Goal: Task Accomplishment & Management: Complete application form

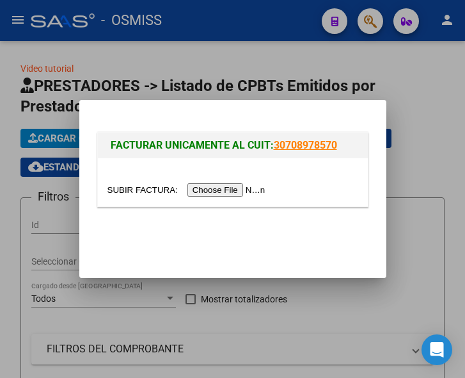
click at [212, 189] on input "file" at bounding box center [189, 189] width 162 height 13
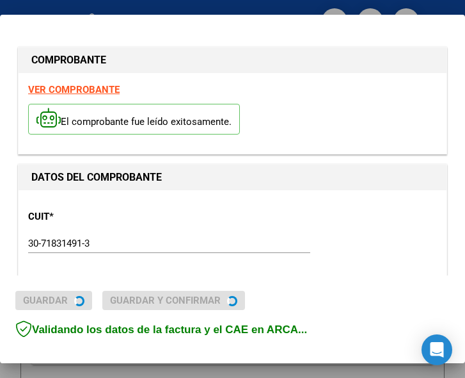
type input "2025-12-01"
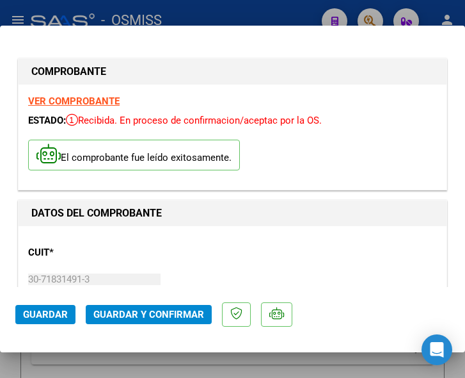
click at [222, 244] on div "CUIT * 30-71831491-3 Ingresar CUIT ANALISIS PRESTADOR SERVICIO PARA LA ATENCION…" at bounding box center [232, 292] width 409 height 113
click at [177, 260] on div "CUIT * 30-71831491-3 Ingresar CUIT ANALISIS PRESTADOR SERVICIO PARA LA ATENCION…" at bounding box center [232, 292] width 409 height 113
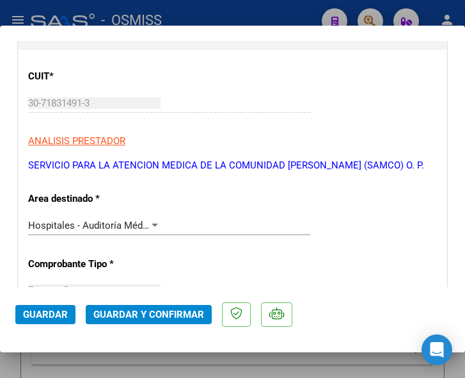
scroll to position [256, 0]
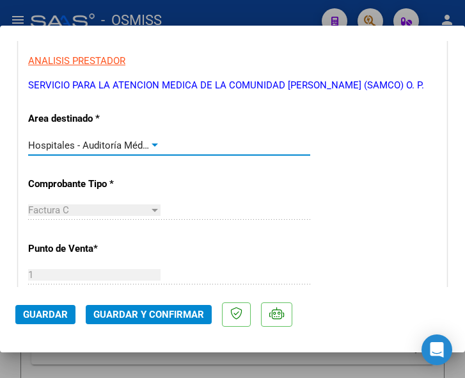
click at [152, 143] on div at bounding box center [155, 144] width 6 height 3
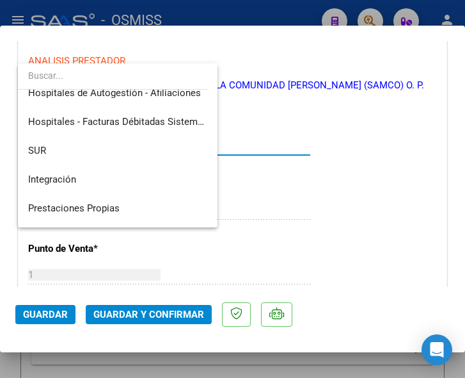
scroll to position [0, 0]
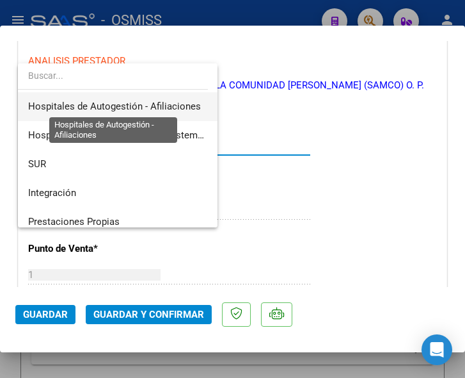
click at [151, 104] on span "Hospitales de Autogestión - Afiliaciones" at bounding box center [114, 106] width 173 height 12
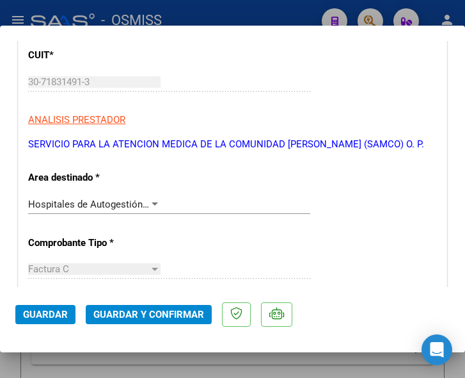
scroll to position [192, 0]
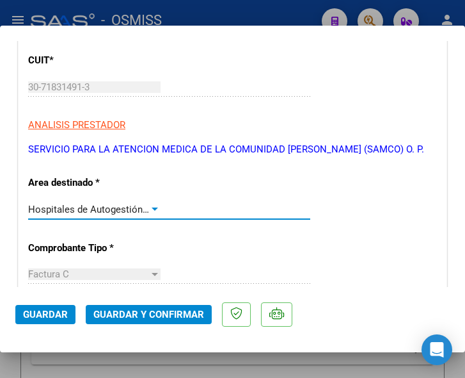
click at [149, 206] on div at bounding box center [155, 209] width 12 height 10
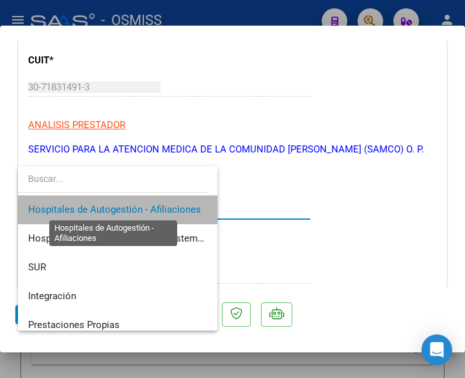
click at [148, 206] on span "Hospitales de Autogestión - Afiliaciones" at bounding box center [114, 210] width 173 height 12
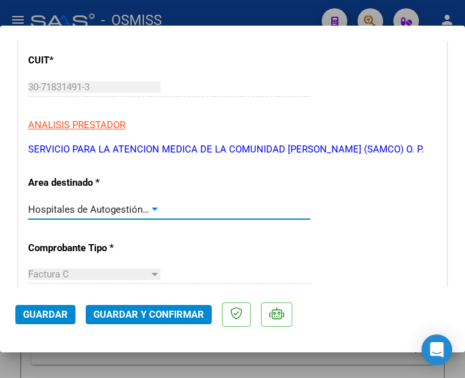
click at [138, 315] on span "Guardar y Confirmar" at bounding box center [148, 314] width 111 height 12
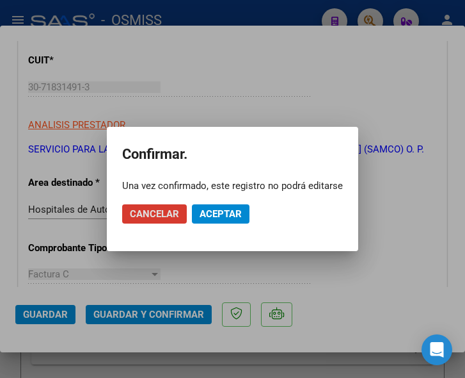
click at [222, 211] on span "Aceptar" at bounding box center [221, 214] width 42 height 12
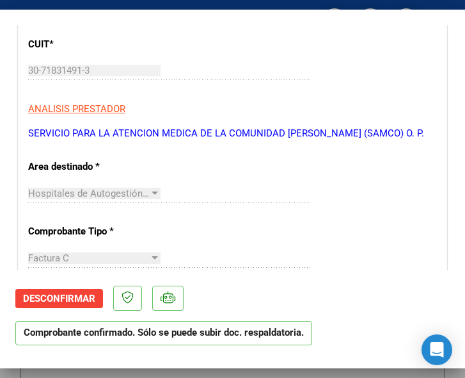
click at [358, 273] on mat-dialog-actions "Desconfirmar Comprobante confirmado. Sólo se puede subir doc. respaldatoria." at bounding box center [232, 312] width 435 height 85
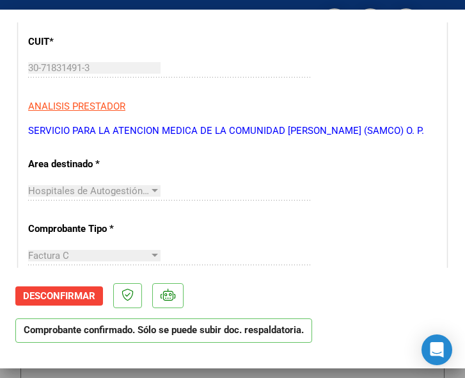
click at [271, 211] on div "Hospitales de Autogestión - Afiliaciones Seleccionar Area" at bounding box center [169, 196] width 282 height 31
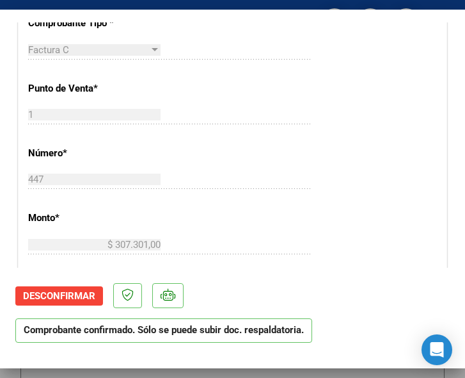
scroll to position [448, 0]
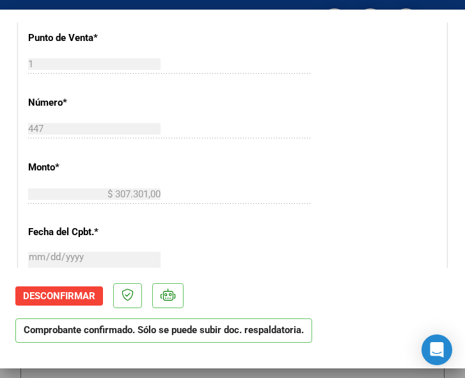
click at [343, 195] on div "CUIT * 30-71831491-3 Ingresar CUIT ANALISIS PRESTADOR SERVICIO PARA LA ATENCION…" at bounding box center [233, 220] width 428 height 922
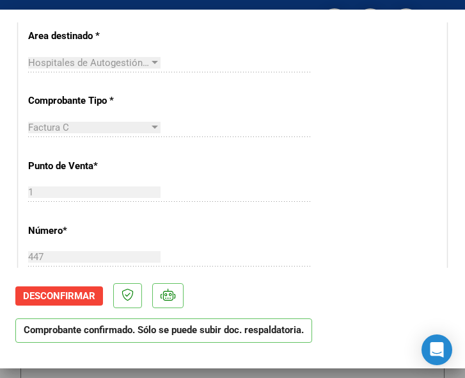
scroll to position [256, 0]
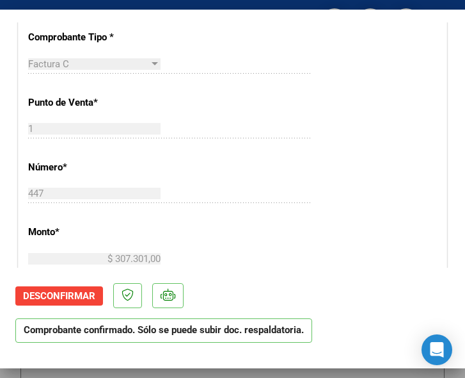
scroll to position [384, 0]
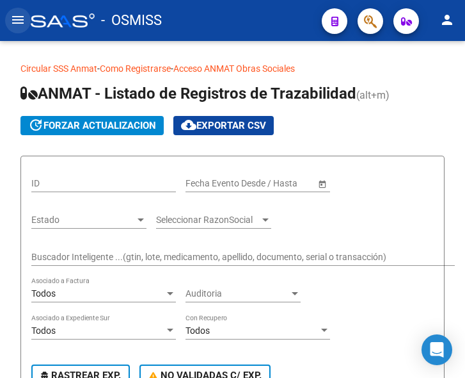
click at [17, 23] on mat-icon "menu" at bounding box center [17, 19] width 15 height 15
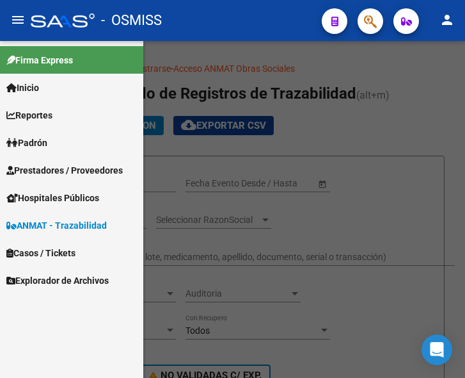
click at [52, 170] on span "Prestadores / Proveedores" at bounding box center [64, 170] width 116 height 14
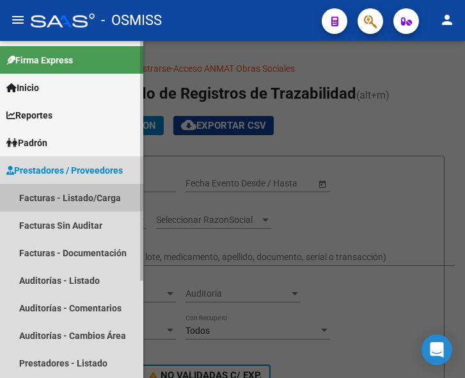
click at [54, 195] on link "Facturas - Listado/Carga" at bounding box center [71, 198] width 143 height 28
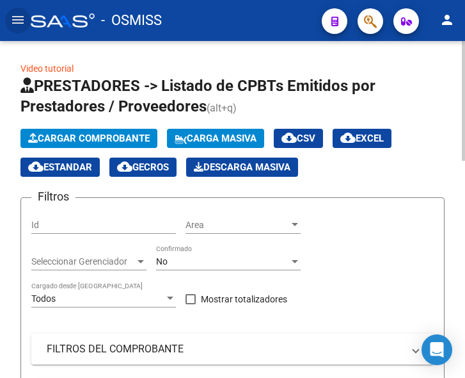
click at [102, 136] on span "Cargar Comprobante" at bounding box center [89, 138] width 122 height 12
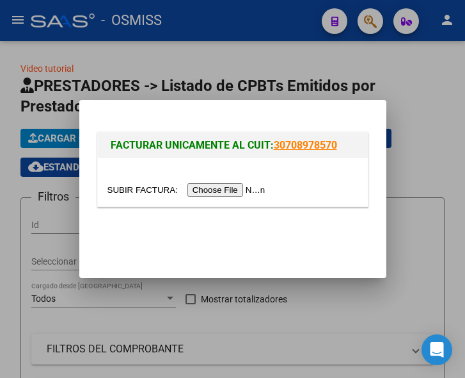
click at [242, 192] on input "file" at bounding box center [189, 189] width 162 height 13
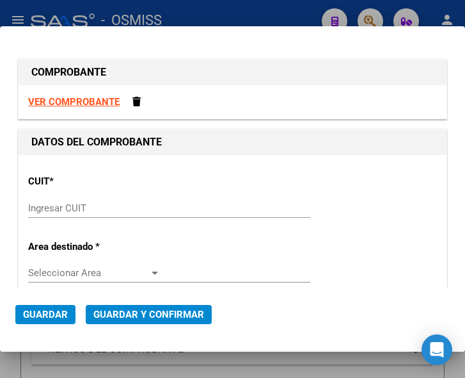
click at [68, 209] on input "Ingresar CUIT" at bounding box center [94, 208] width 132 height 12
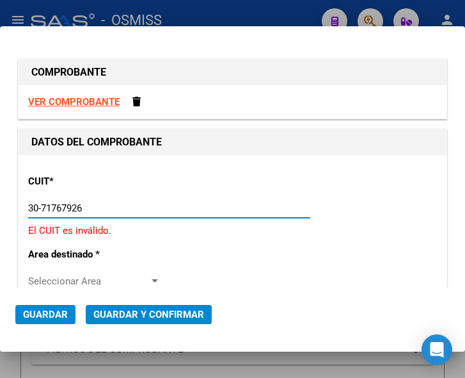
type input "30-71767926-8"
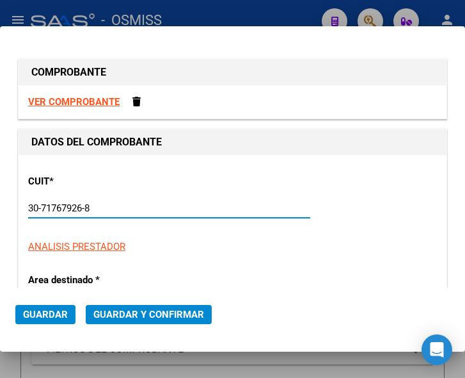
type input "1"
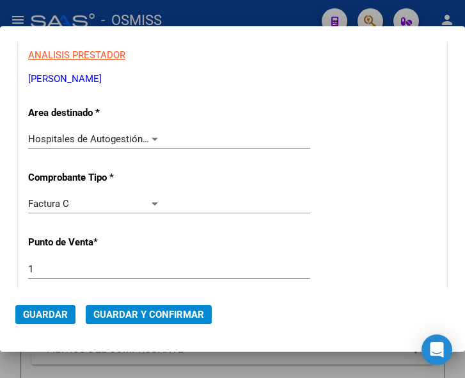
scroll to position [192, 0]
type input "30-71767926-8"
click at [150, 136] on div at bounding box center [155, 138] width 12 height 10
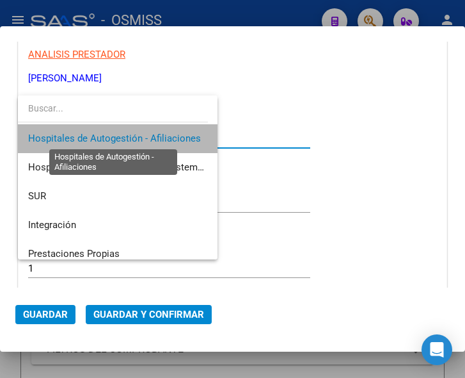
click at [150, 136] on span "Hospitales de Autogestión - Afiliaciones" at bounding box center [114, 138] width 173 height 12
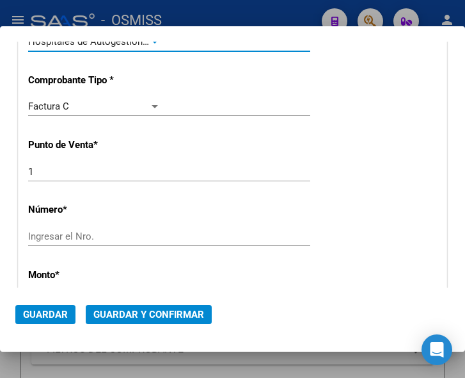
scroll to position [320, 0]
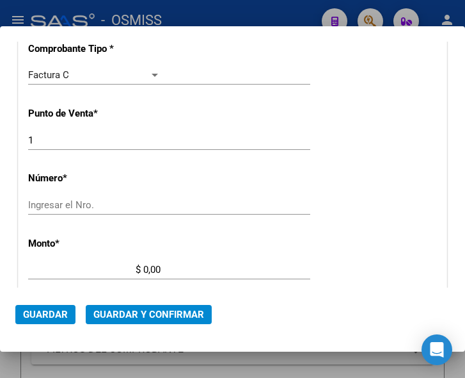
click at [69, 203] on input "Ingresar el Nro." at bounding box center [94, 205] width 132 height 12
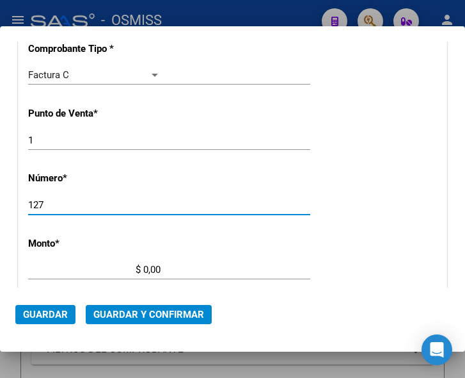
type input "127"
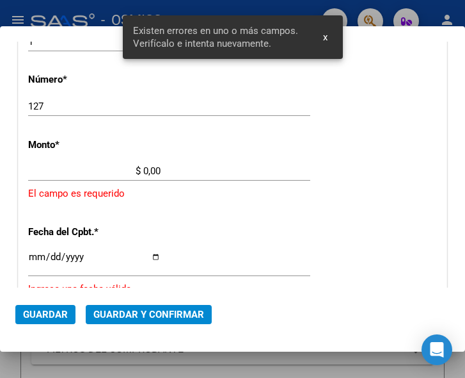
scroll to position [419, 0]
click at [143, 168] on input "$ 0,00" at bounding box center [94, 170] width 132 height 12
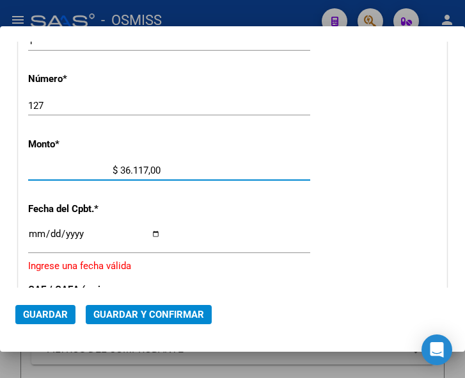
type input "$ 361.174,00"
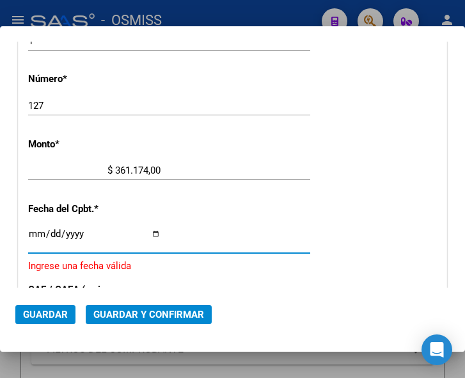
click at [35, 230] on input "Ingresar la fecha" at bounding box center [94, 238] width 132 height 20
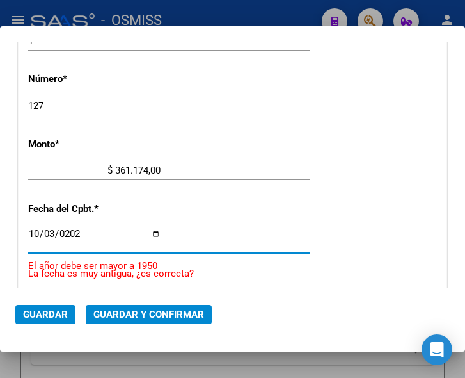
type input "2025-10-03"
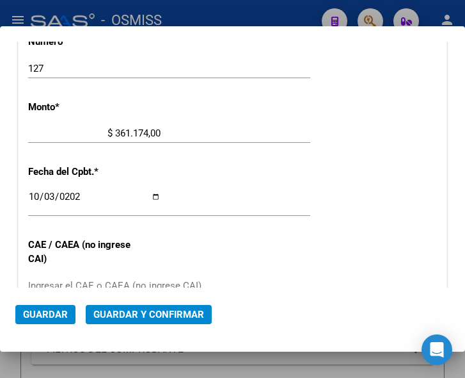
scroll to position [483, 0]
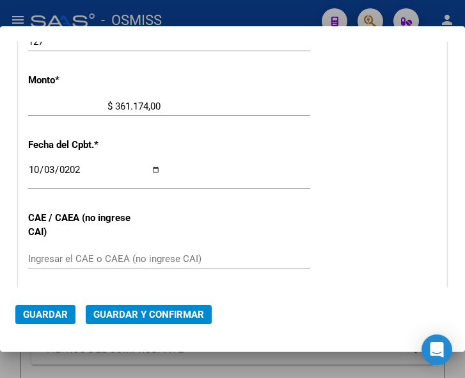
click at [90, 256] on input "Ingresar el CAE o CAEA (no ingrese CAI)" at bounding box center [94, 259] width 132 height 12
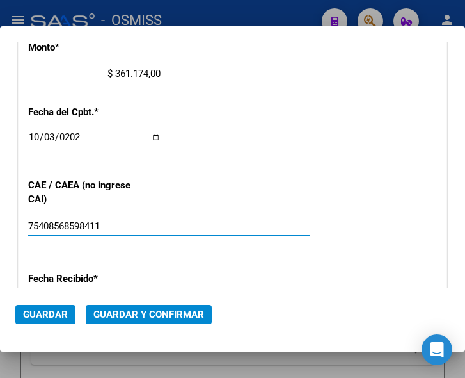
scroll to position [547, 0]
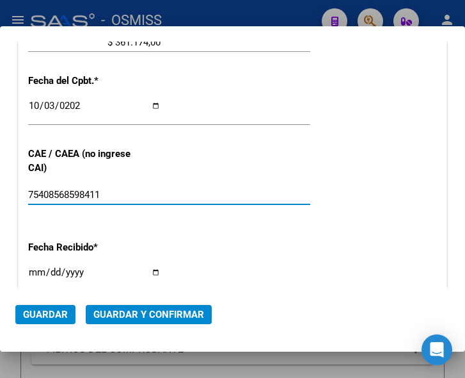
type input "75408568598411"
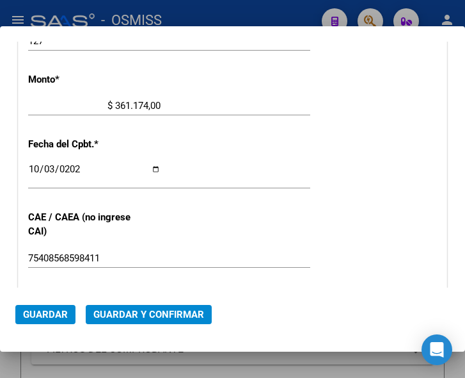
scroll to position [483, 0]
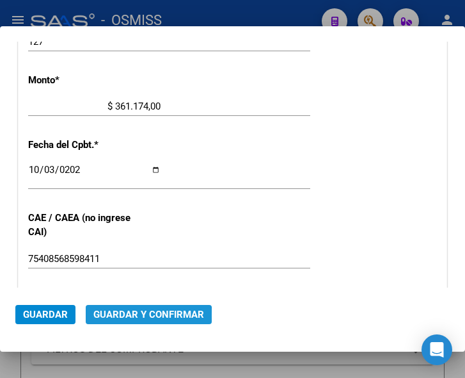
click at [143, 315] on span "Guardar y Confirmar" at bounding box center [148, 314] width 111 height 12
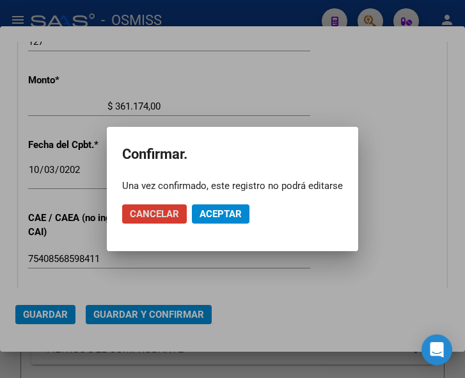
click at [216, 206] on button "Aceptar" at bounding box center [221, 213] width 58 height 19
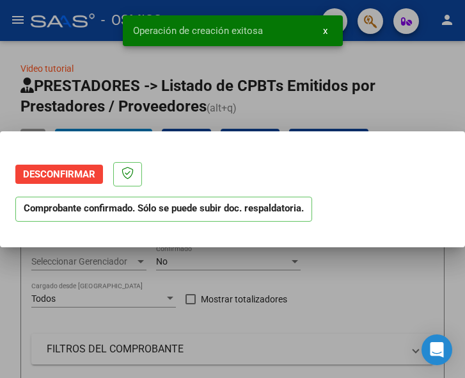
scroll to position [0, 0]
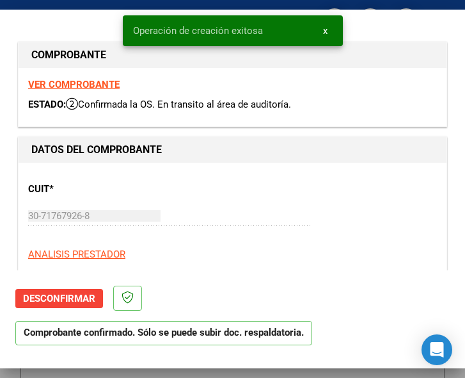
type input "2025-11-02"
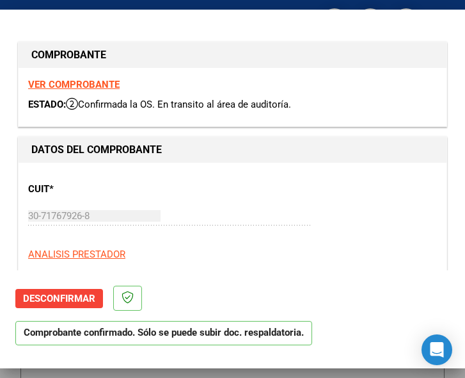
click at [232, 212] on div "30-71767926-8 Ingresar CUIT" at bounding box center [169, 215] width 282 height 19
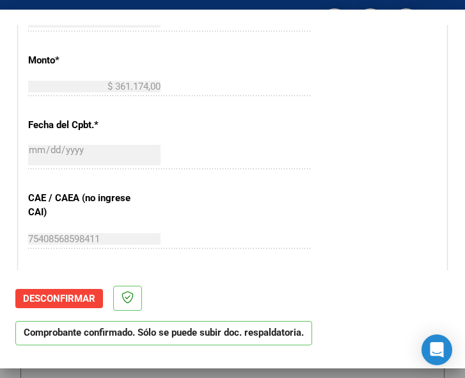
scroll to position [512, 0]
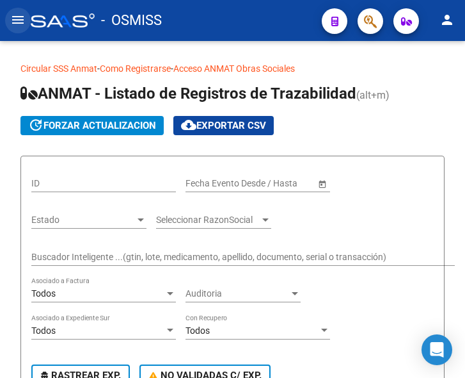
click at [15, 23] on mat-icon "menu" at bounding box center [17, 19] width 15 height 15
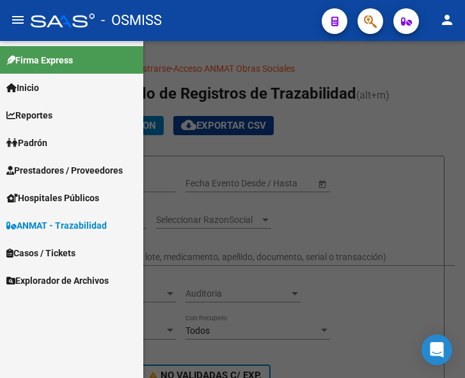
click at [55, 164] on span "Prestadores / Proveedores" at bounding box center [64, 170] width 116 height 14
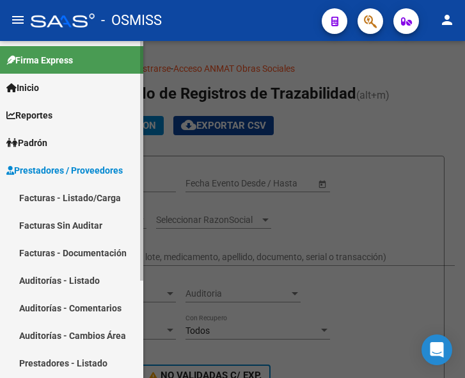
click at [63, 196] on link "Facturas - Listado/Carga" at bounding box center [71, 198] width 143 height 28
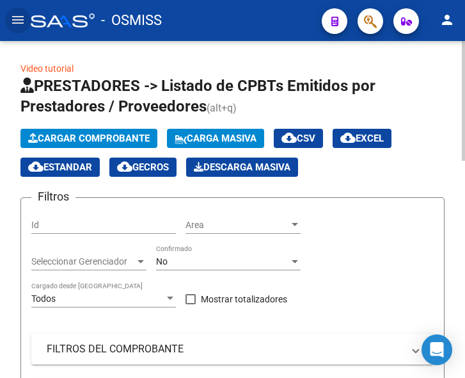
click at [102, 130] on button "Cargar Comprobante" at bounding box center [88, 138] width 137 height 19
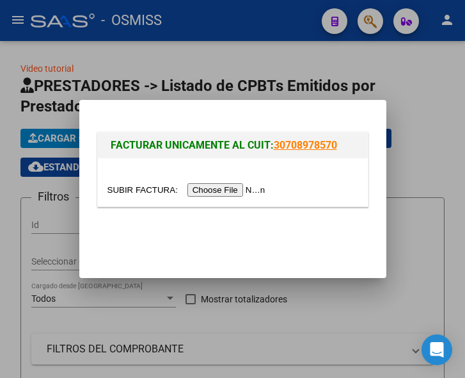
click at [231, 191] on input "file" at bounding box center [189, 189] width 162 height 13
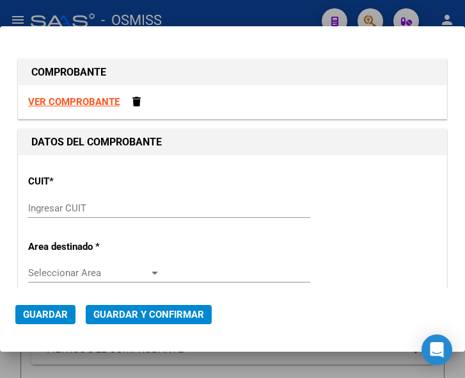
click at [49, 209] on input "Ingresar CUIT" at bounding box center [94, 208] width 132 height 12
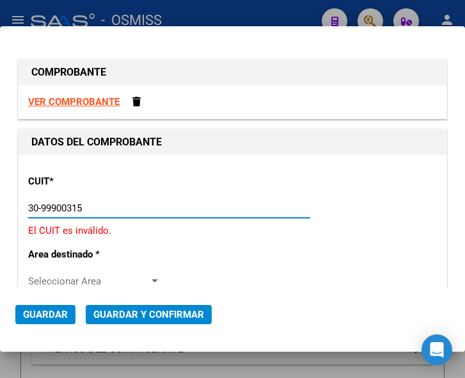
type input "30-99900315-6"
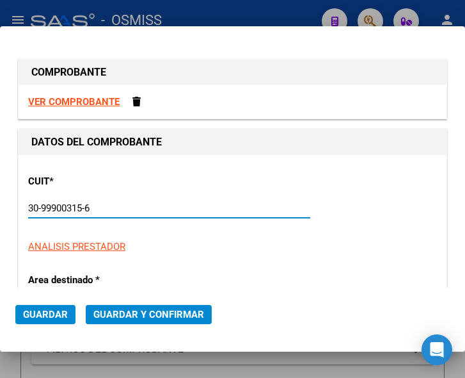
type input "44"
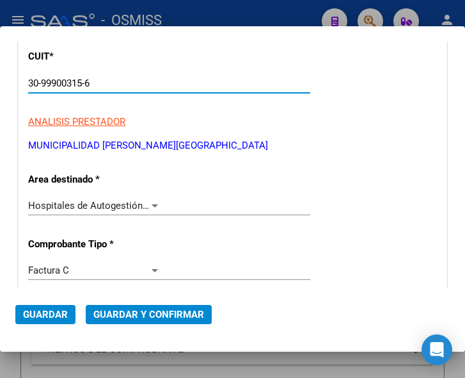
scroll to position [128, 0]
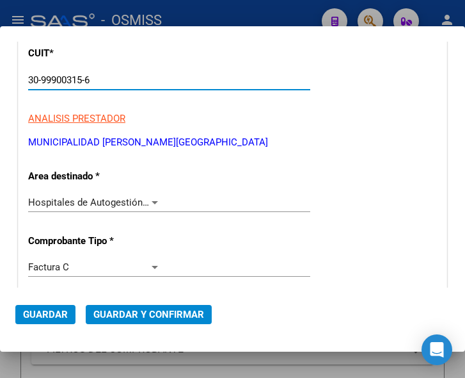
type input "30-99900315-6"
click at [151, 200] on div at bounding box center [155, 202] width 12 height 10
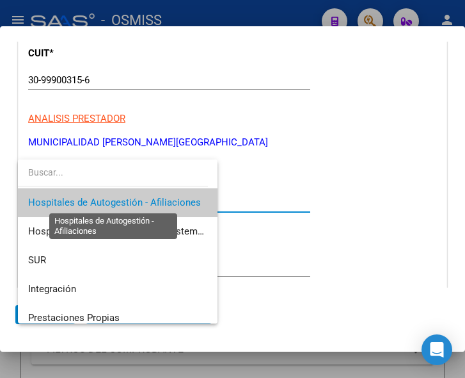
click at [151, 200] on span "Hospitales de Autogestión - Afiliaciones" at bounding box center [114, 202] width 173 height 12
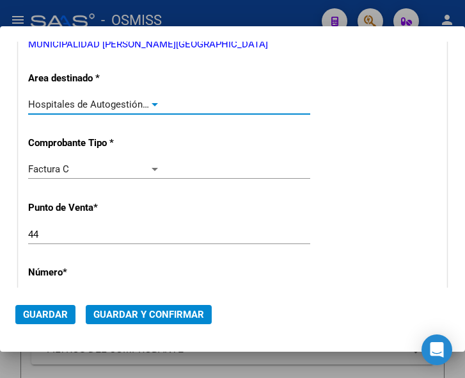
scroll to position [256, 0]
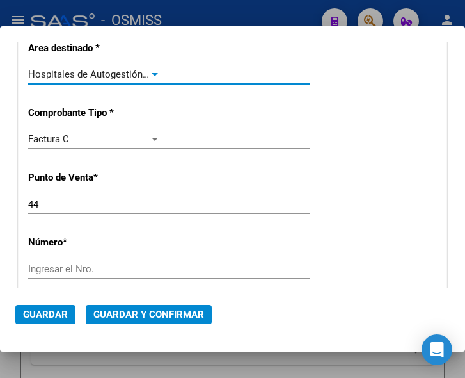
click at [152, 75] on div at bounding box center [155, 74] width 6 height 3
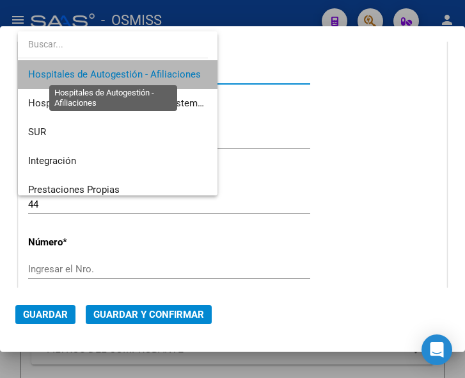
click at [152, 75] on span "Hospitales de Autogestión - Afiliaciones" at bounding box center [114, 74] width 173 height 12
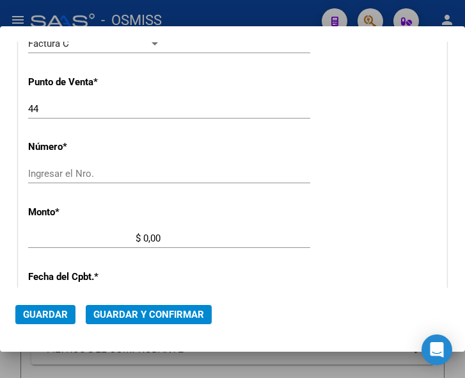
scroll to position [320, 0]
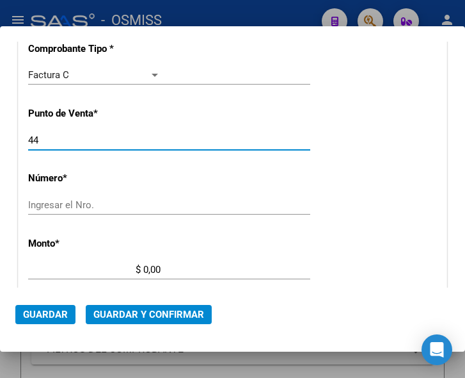
click at [49, 138] on input "44" at bounding box center [94, 140] width 132 height 12
type input "4"
type input "14"
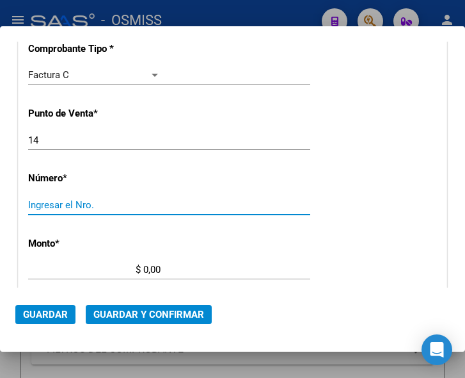
click at [47, 201] on input "Ingresar el Nro." at bounding box center [94, 205] width 132 height 12
type input "4539"
click at [145, 269] on input "$ 0,00" at bounding box center [94, 270] width 132 height 12
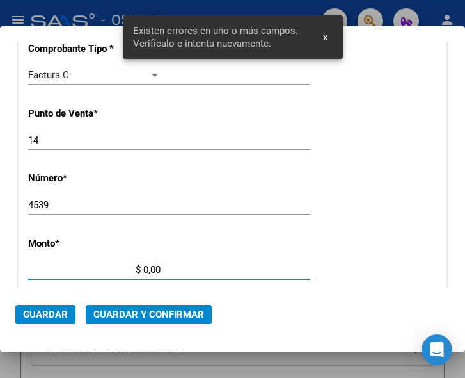
scroll to position [419, 0]
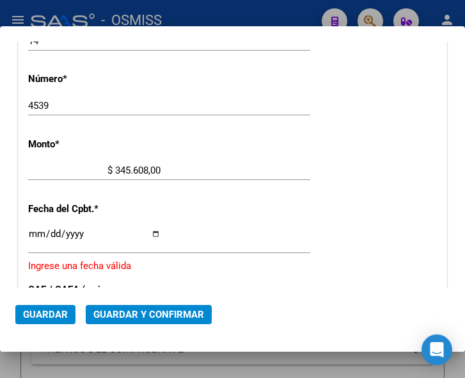
click at [159, 169] on div "$ 345.608,00 Ingresar el monto" at bounding box center [169, 170] width 282 height 19
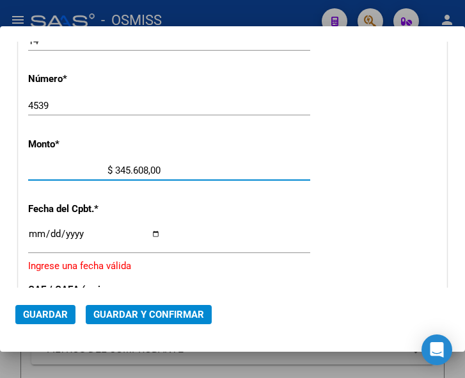
click at [156, 166] on input "$ 345.608,00" at bounding box center [94, 170] width 132 height 12
type input "$ 345.608,12"
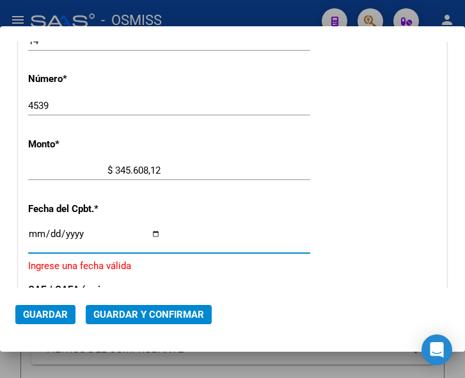
click at [34, 232] on input "Ingresar la fecha" at bounding box center [94, 238] width 132 height 20
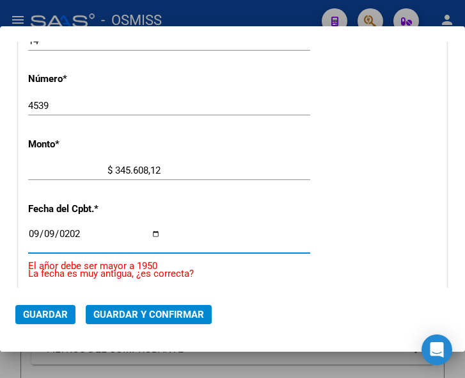
type input "2025-09-09"
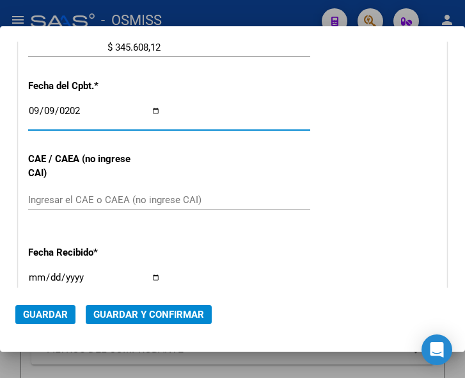
scroll to position [547, 0]
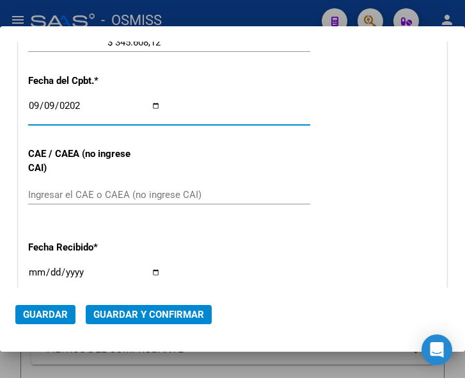
click at [80, 191] on input "Ingresar el CAE o CAEA (no ingrese CAI)" at bounding box center [94, 195] width 132 height 12
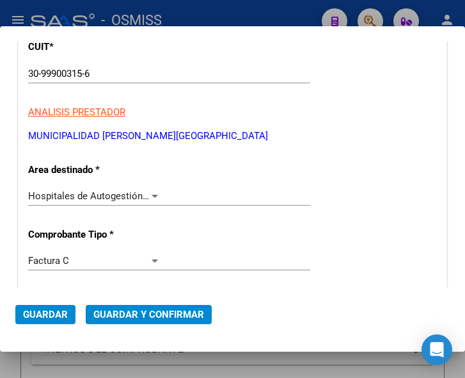
scroll to position [99, 0]
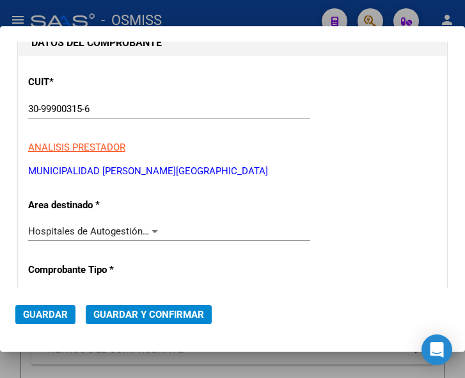
click at [146, 310] on span "Guardar y Confirmar" at bounding box center [148, 314] width 111 height 12
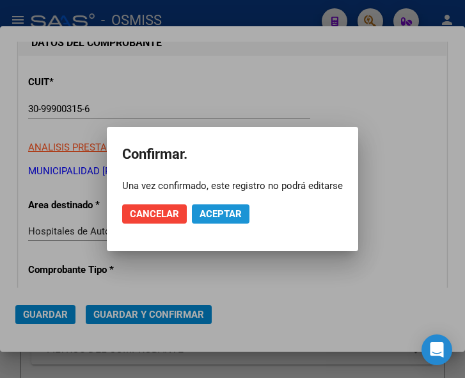
click at [220, 214] on span "Aceptar" at bounding box center [221, 214] width 42 height 12
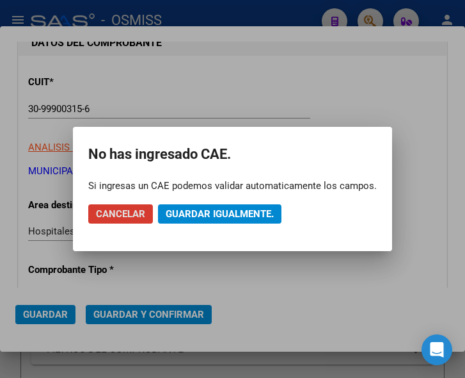
click at [225, 211] on span "Guardar igualmente." at bounding box center [220, 214] width 108 height 12
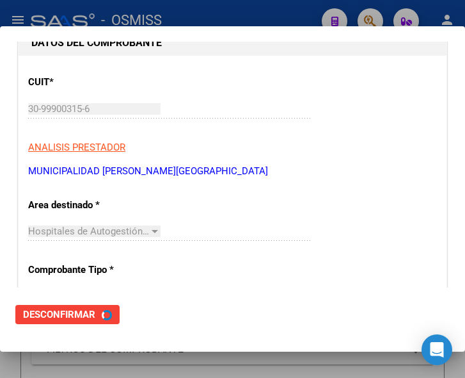
scroll to position [0, 0]
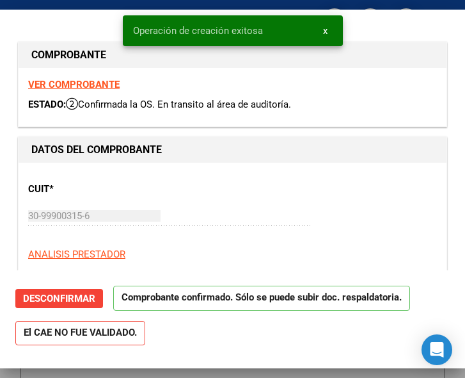
type input "2025-10-09"
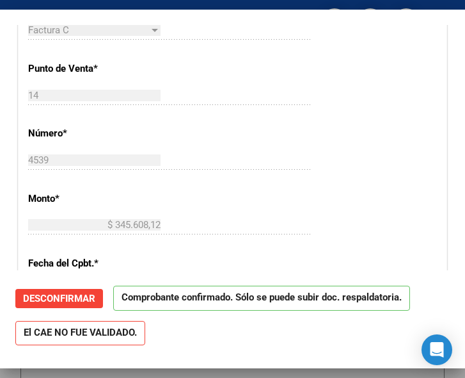
scroll to position [384, 0]
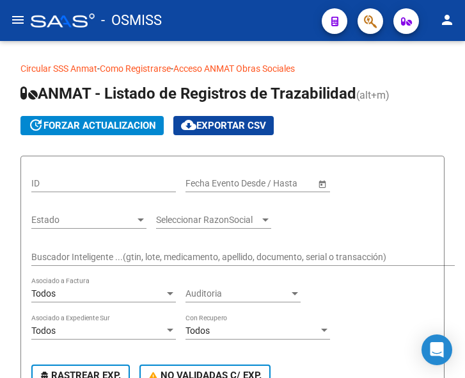
click at [22, 20] on mat-icon "menu" at bounding box center [17, 19] width 15 height 15
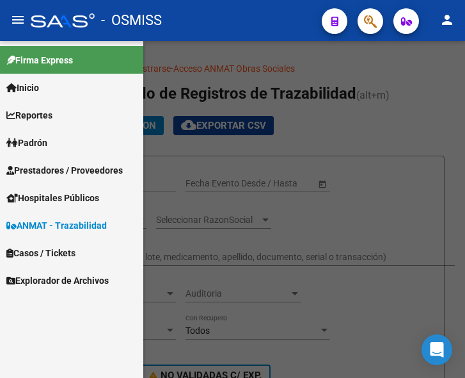
click at [77, 167] on span "Prestadores / Proveedores" at bounding box center [64, 170] width 116 height 14
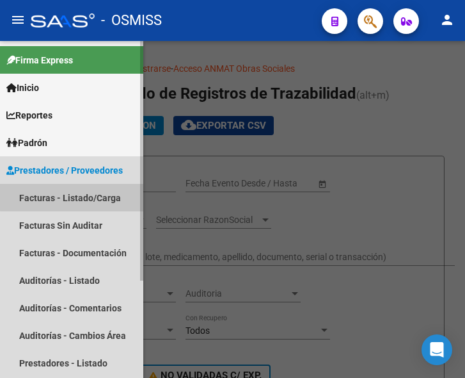
click at [78, 196] on link "Facturas - Listado/Carga" at bounding box center [71, 198] width 143 height 28
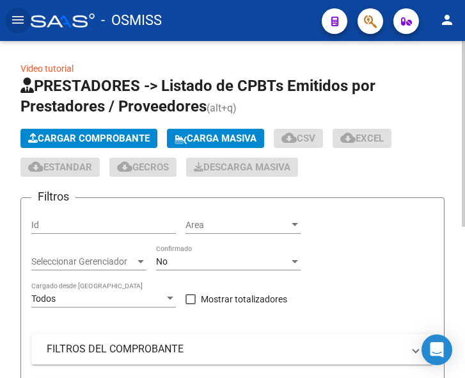
click at [92, 137] on span "Cargar Comprobante" at bounding box center [89, 138] width 122 height 12
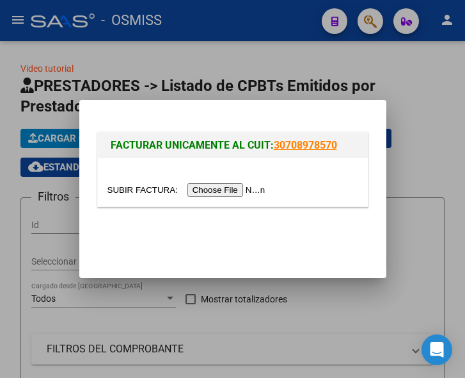
click at [228, 193] on input "file" at bounding box center [189, 189] width 162 height 13
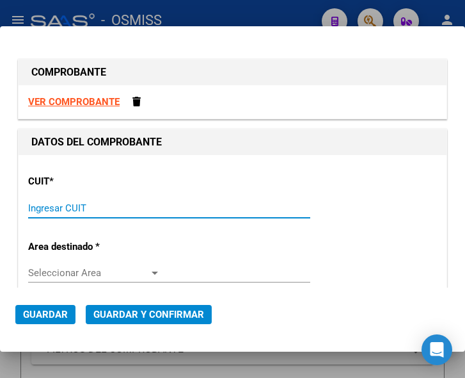
click at [63, 204] on input "Ingresar CUIT" at bounding box center [94, 208] width 132 height 12
click at [52, 211] on input "Ingresar CUIT" at bounding box center [94, 208] width 132 height 12
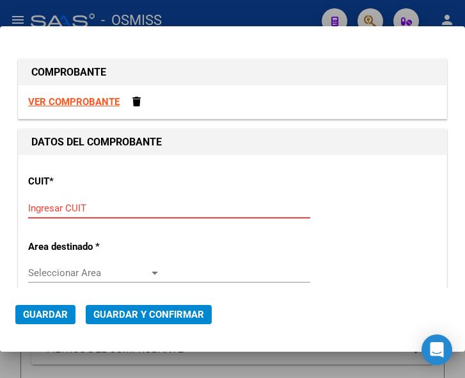
click at [59, 209] on input "Ingresar CUIT" at bounding box center [94, 208] width 132 height 12
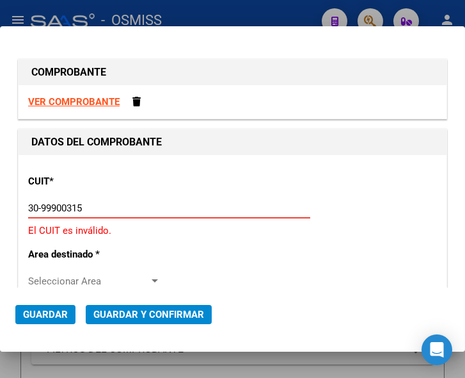
type input "30-99900315-6"
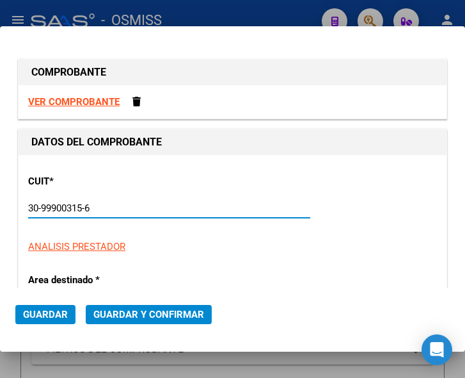
type input "14"
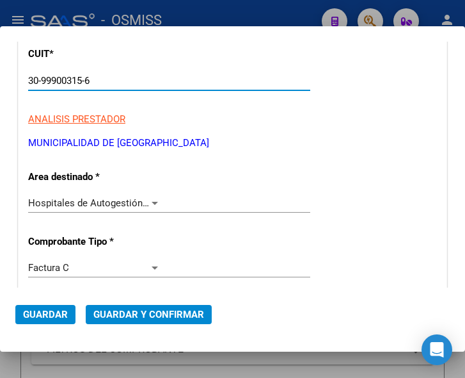
scroll to position [128, 0]
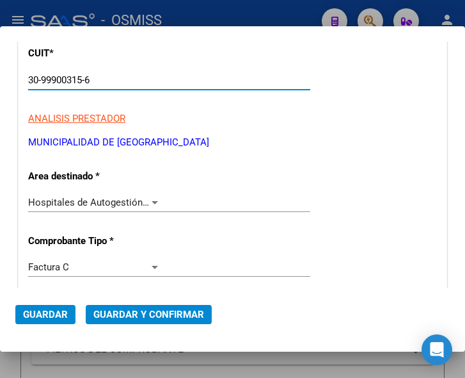
type input "30-99900315-6"
click at [149, 199] on div at bounding box center [155, 202] width 12 height 10
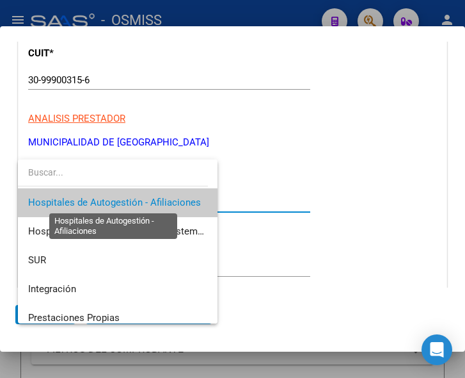
click at [147, 199] on span "Hospitales de Autogestión - Afiliaciones" at bounding box center [114, 202] width 173 height 12
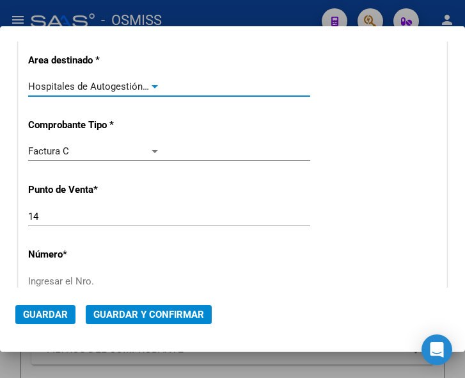
scroll to position [256, 0]
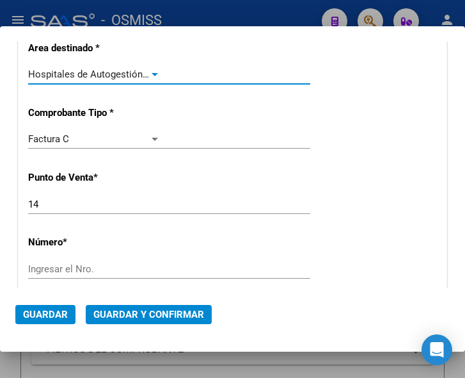
click at [73, 266] on input "Ingresar el Nro." at bounding box center [94, 269] width 132 height 12
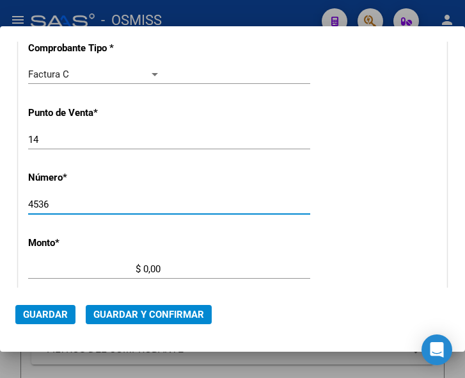
scroll to position [384, 0]
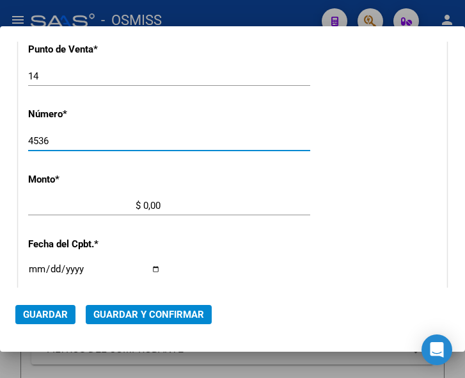
type input "4536"
click at [143, 205] on input "$ 0,00" at bounding box center [94, 206] width 132 height 12
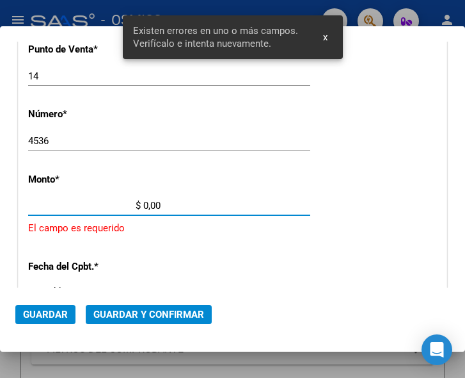
scroll to position [419, 0]
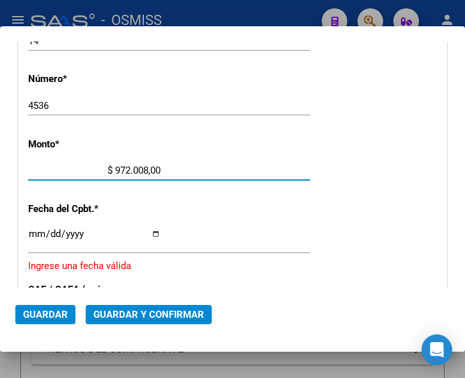
click at [157, 170] on input "$ 972.008,00" at bounding box center [94, 170] width 132 height 12
type input "$ 972.008,83"
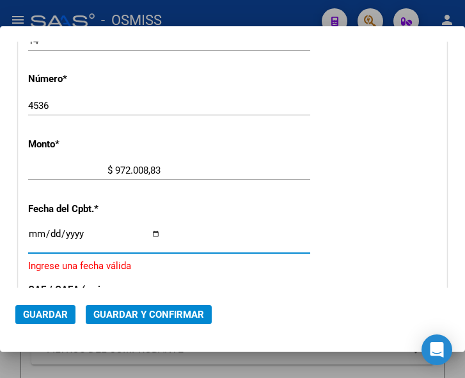
click at [40, 234] on input "Ingresar la fecha" at bounding box center [94, 238] width 132 height 20
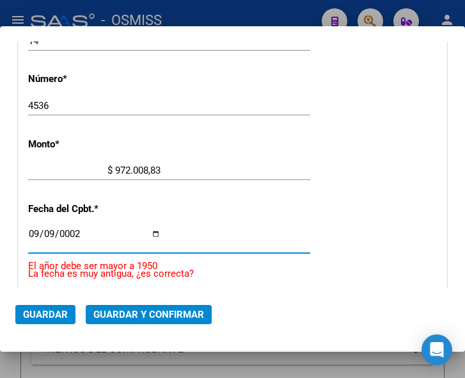
type input "0025-09-09"
click at [70, 231] on input "Ingresar la fecha" at bounding box center [94, 238] width 132 height 20
type input "2025-09-09"
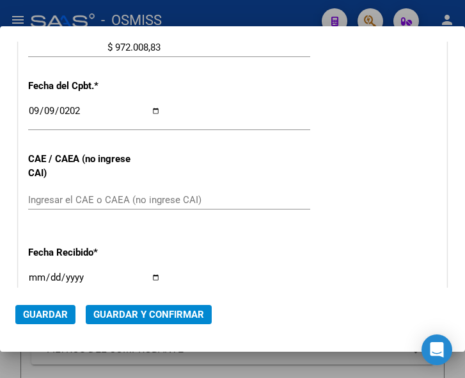
scroll to position [547, 0]
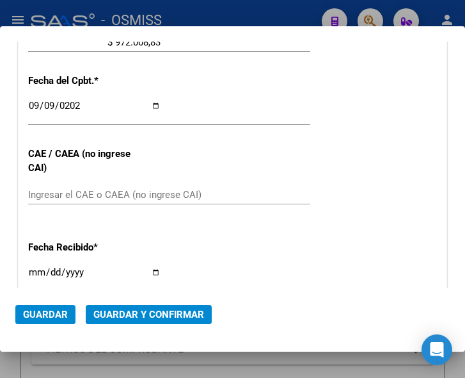
click at [86, 193] on input "Ingresar el CAE o CAEA (no ingrese CAI)" at bounding box center [94, 195] width 132 height 12
click at [137, 310] on span "Guardar y Confirmar" at bounding box center [148, 314] width 111 height 12
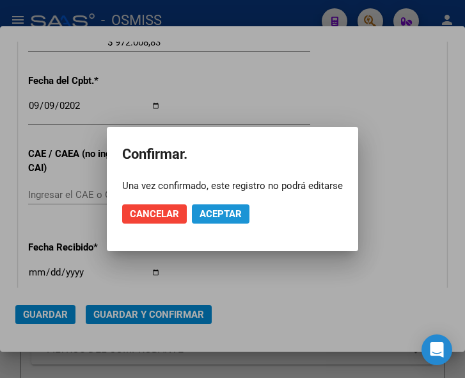
click at [232, 213] on span "Aceptar" at bounding box center [221, 214] width 42 height 12
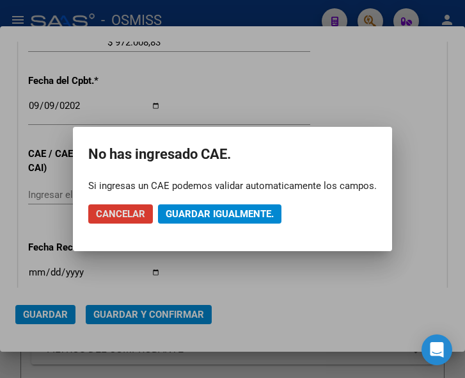
click at [232, 214] on span "Guardar igualmente." at bounding box center [220, 214] width 108 height 12
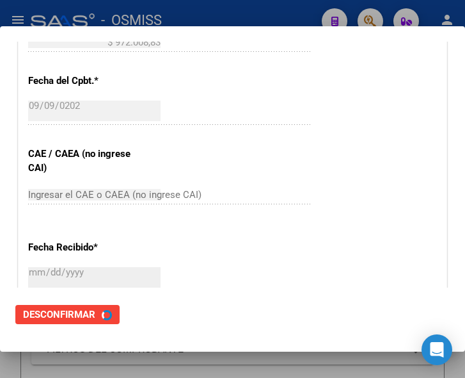
scroll to position [0, 0]
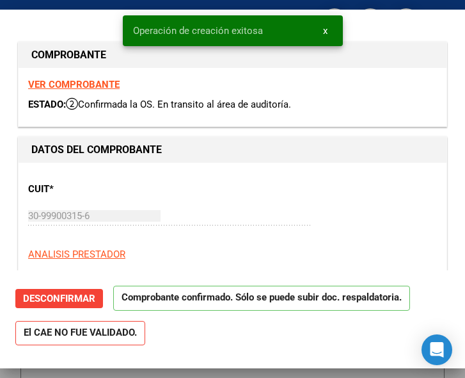
type input "2025-10-09"
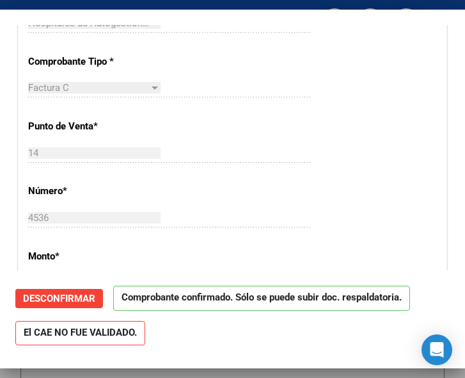
scroll to position [320, 0]
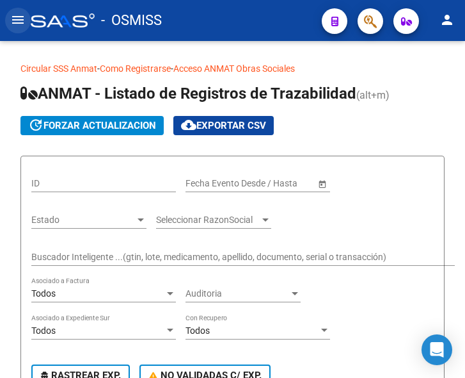
click at [15, 17] on mat-icon "menu" at bounding box center [17, 19] width 15 height 15
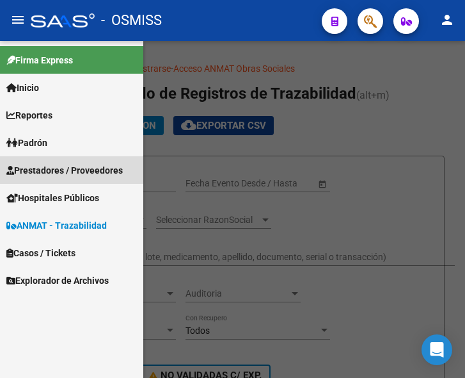
click at [56, 168] on span "Prestadores / Proveedores" at bounding box center [64, 170] width 116 height 14
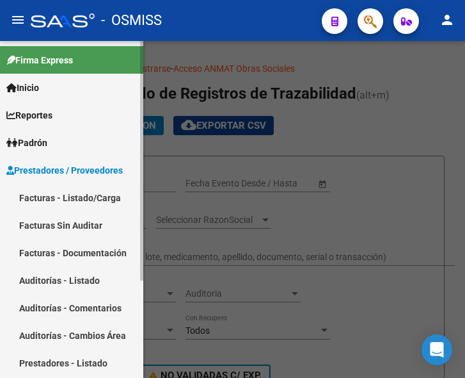
click at [61, 189] on link "Facturas - Listado/Carga" at bounding box center [71, 198] width 143 height 28
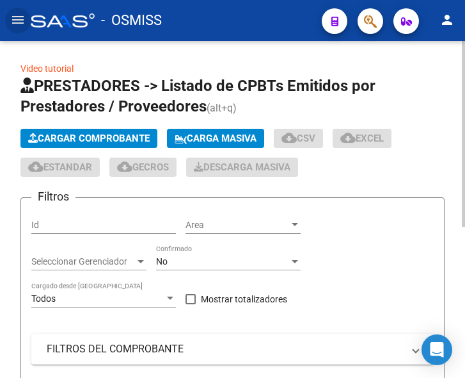
click at [107, 131] on button "Cargar Comprobante" at bounding box center [88, 138] width 137 height 19
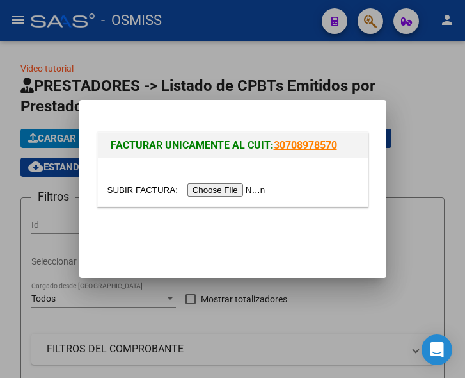
click at [213, 191] on input "file" at bounding box center [189, 189] width 162 height 13
